Goal: Transaction & Acquisition: Purchase product/service

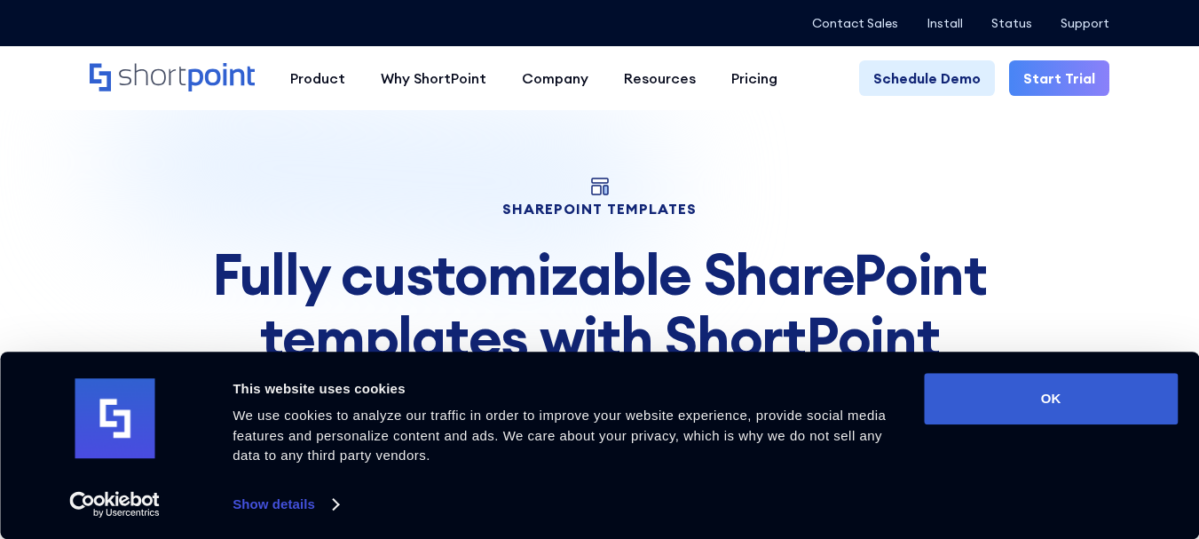
click at [1085, 413] on button "OK" at bounding box center [1051, 398] width 254 height 51
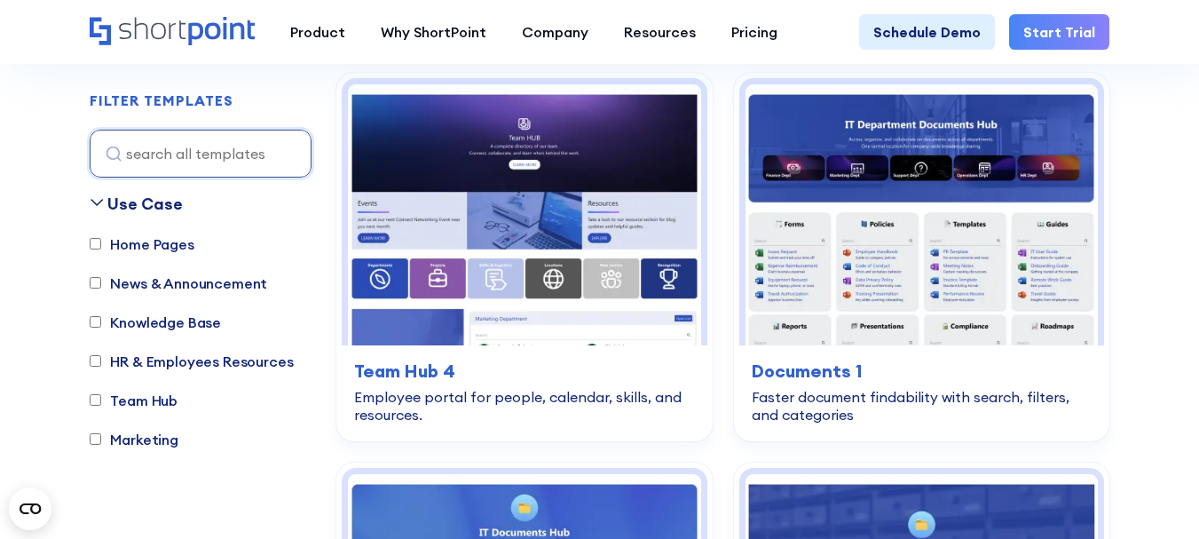
scroll to position [976, 0]
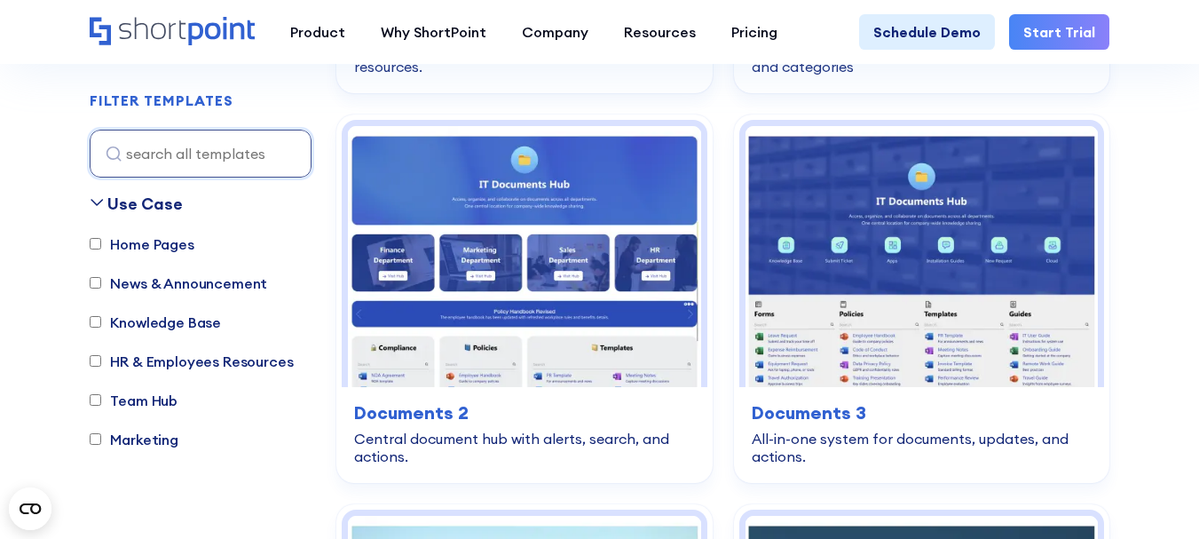
scroll to position [1331, 0]
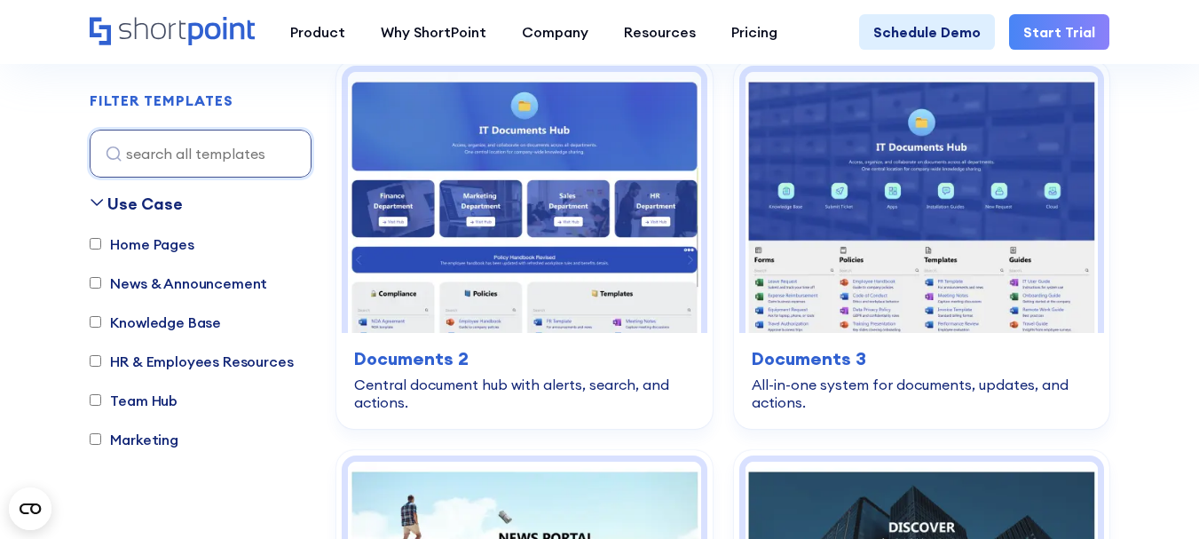
click at [518, 216] on img at bounding box center [524, 202] width 352 height 261
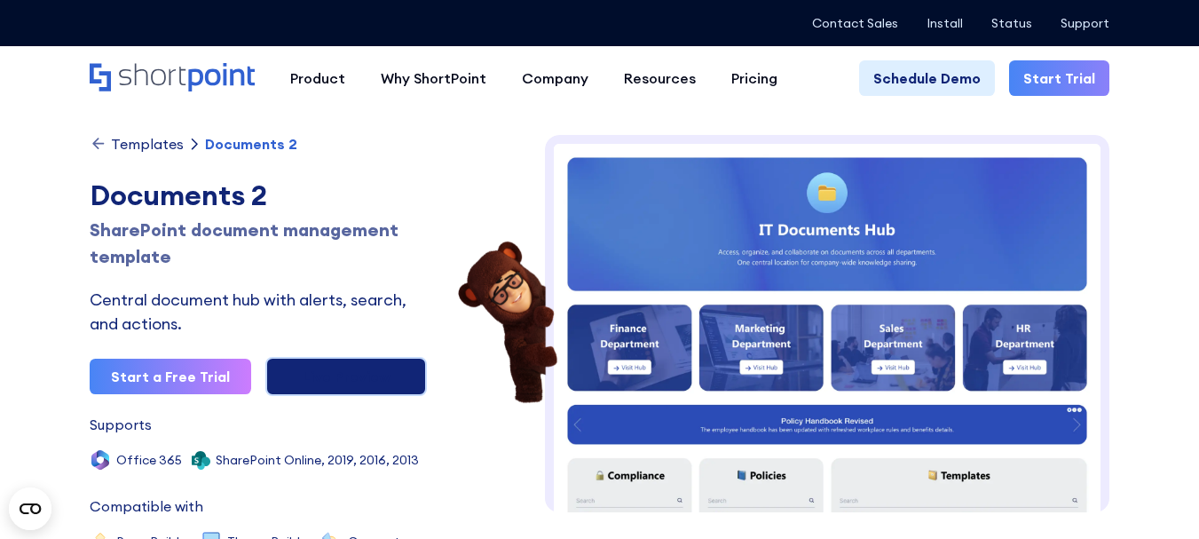
click at [366, 368] on link "Live Preview" at bounding box center [345, 376] width 161 height 39
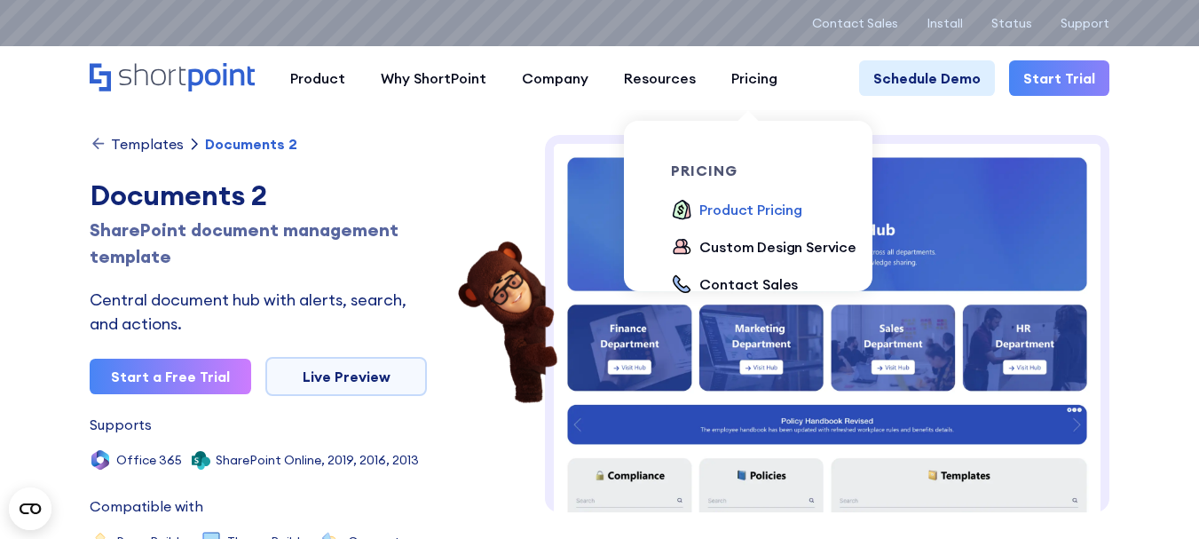
click at [738, 212] on div "Product Pricing" at bounding box center [750, 209] width 103 height 21
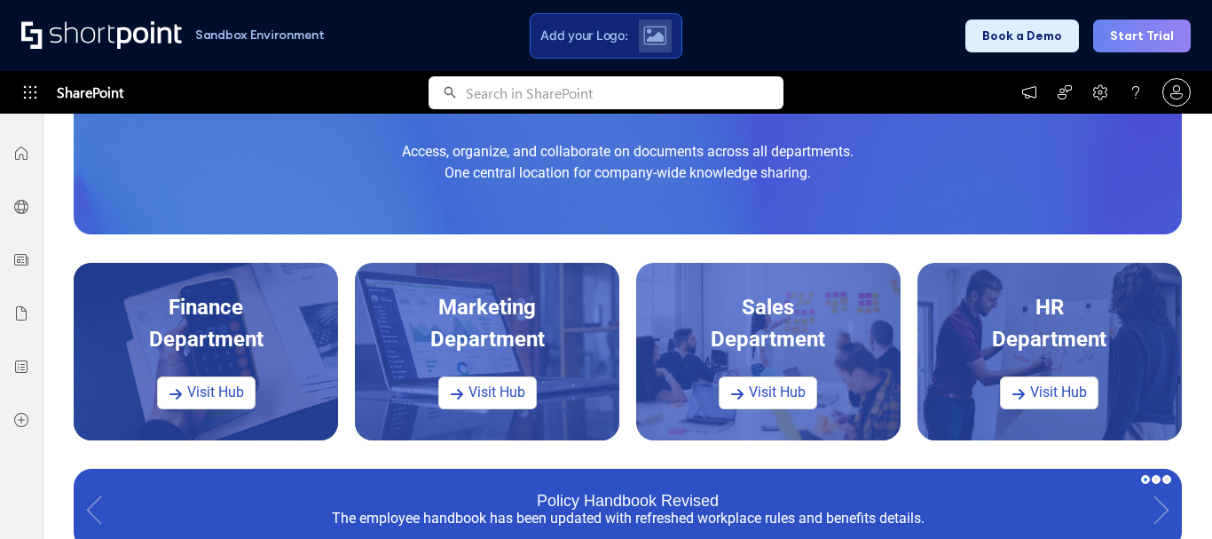
scroll to position [306, 0]
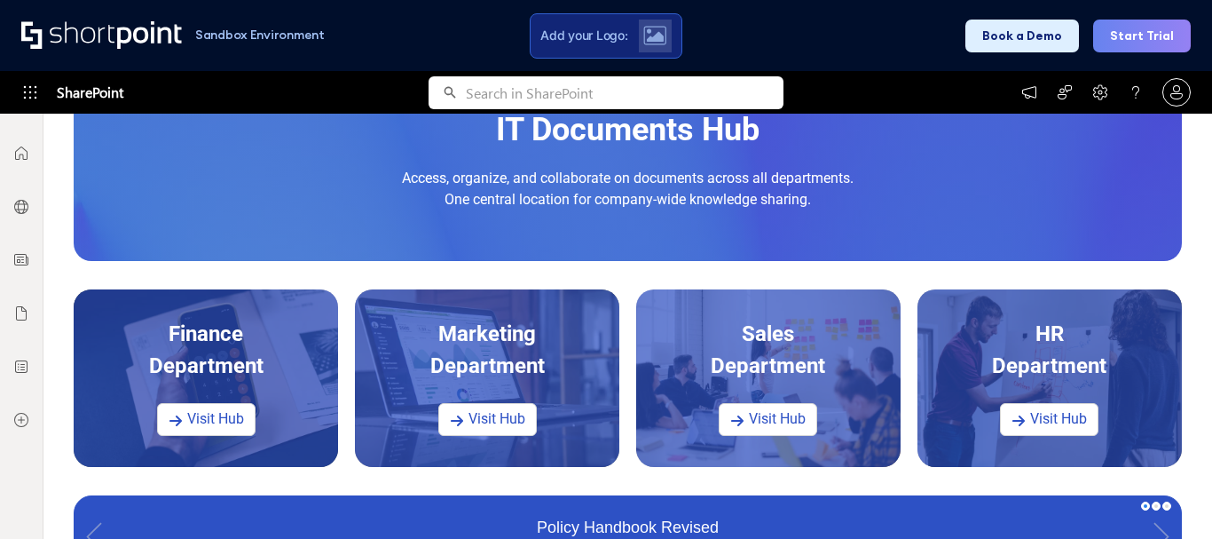
click at [207, 429] on link "Visit Hub" at bounding box center [206, 419] width 98 height 33
click at [216, 414] on link "Visit Hub" at bounding box center [206, 419] width 98 height 33
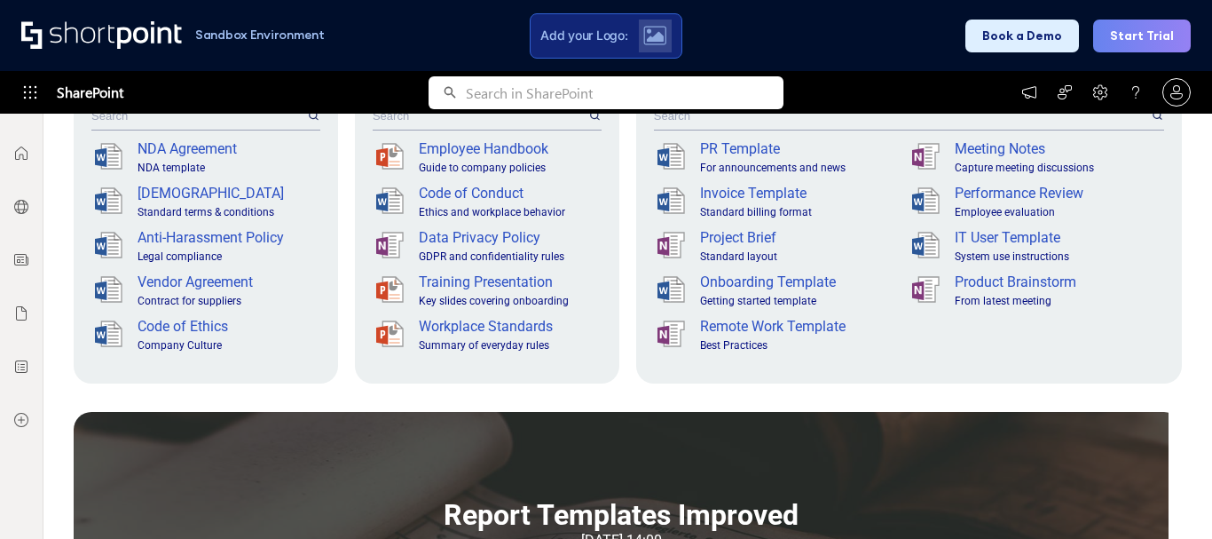
scroll to position [799, 0]
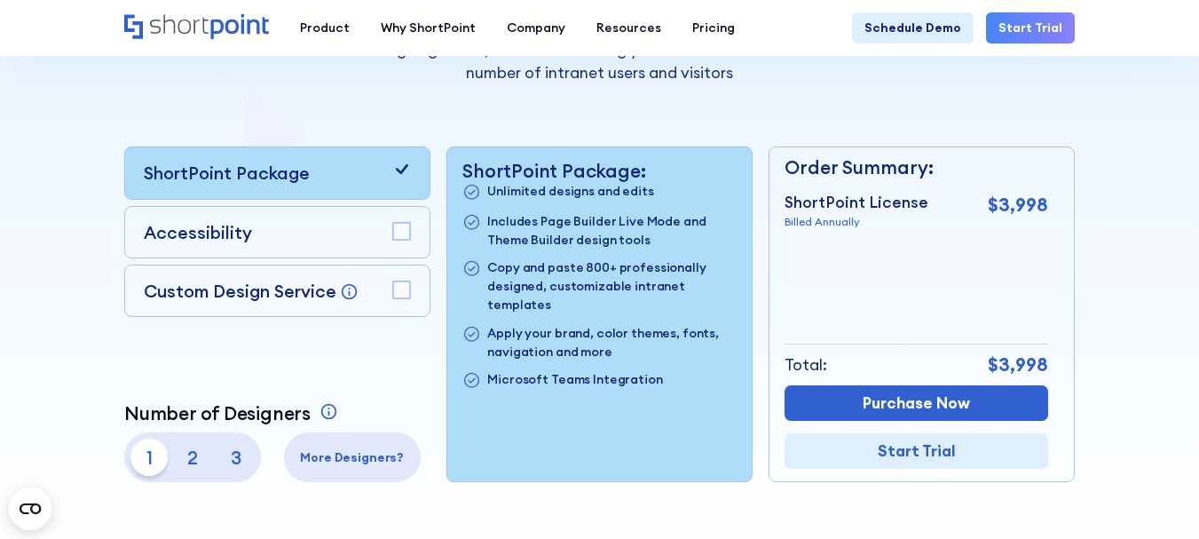
scroll to position [355, 0]
